Goal: Book appointment/travel/reservation

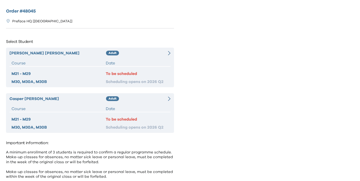
click at [151, 57] on div "Heiko Chan Adult Course Date M21 - M29 To be scheduled M30, M30A, M30B Scheduli…" at bounding box center [90, 68] width 168 height 40
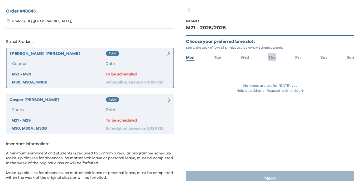
click at [273, 58] on span "Thu" at bounding box center [272, 57] width 8 height 4
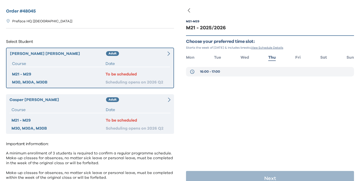
click at [209, 69] on span "16:00 - 17:00" at bounding box center [210, 71] width 20 height 5
